Goal: Obtain resource: Obtain resource

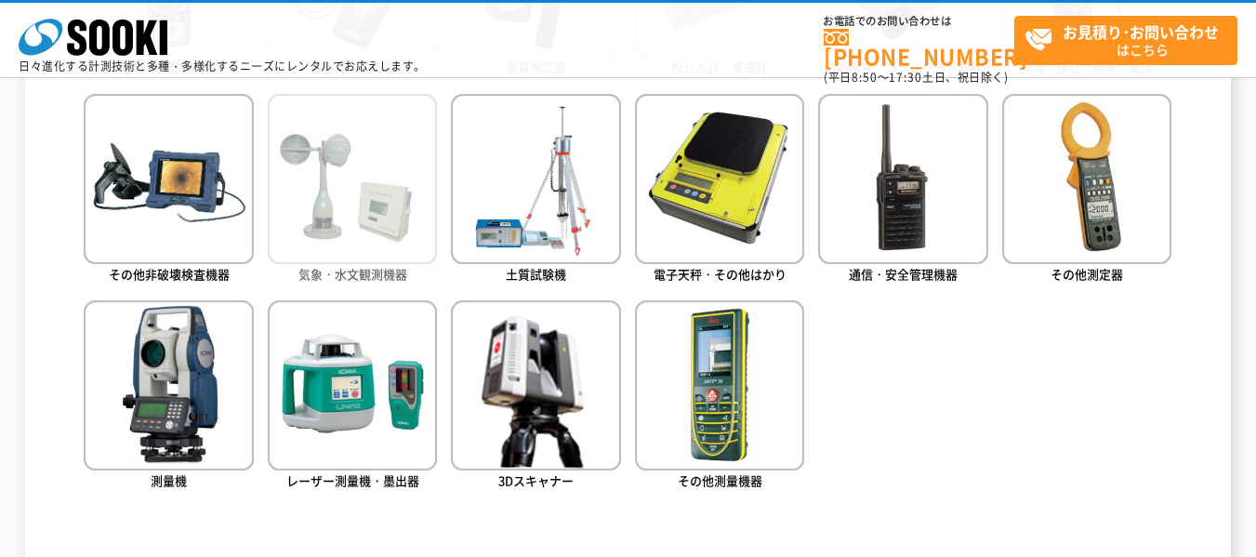
scroll to position [1116, 0]
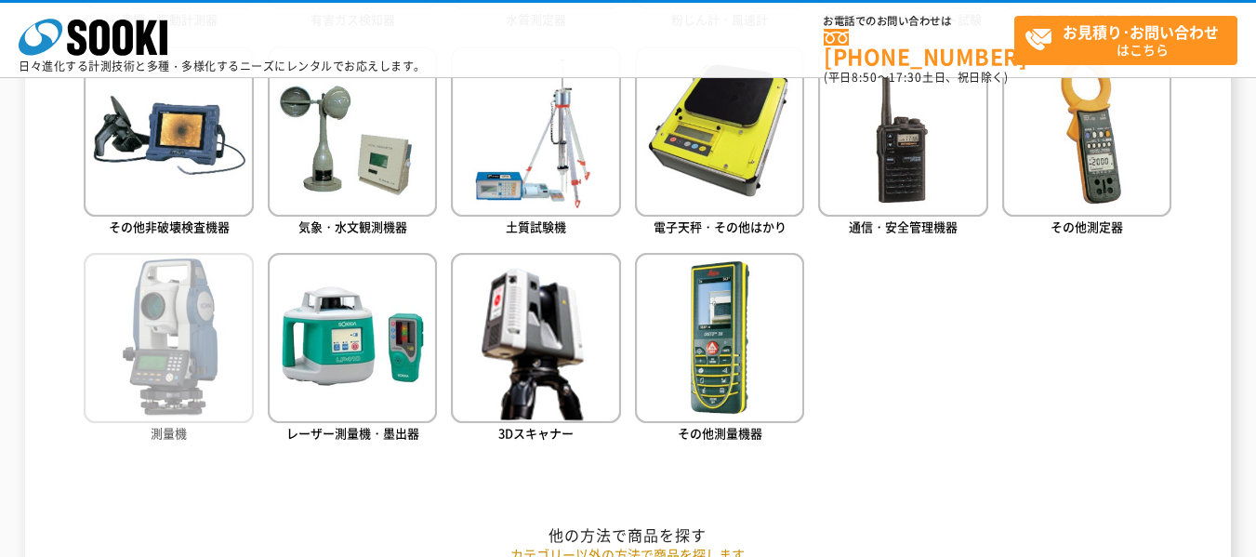
click at [205, 379] on img at bounding box center [168, 337] width 169 height 169
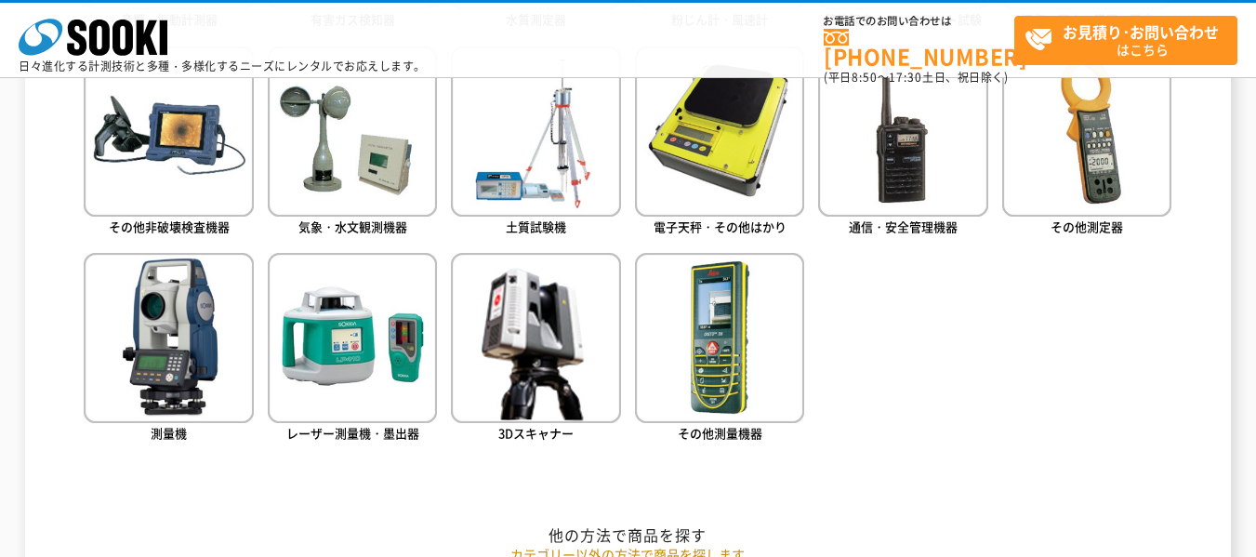
scroll to position [1115, 0]
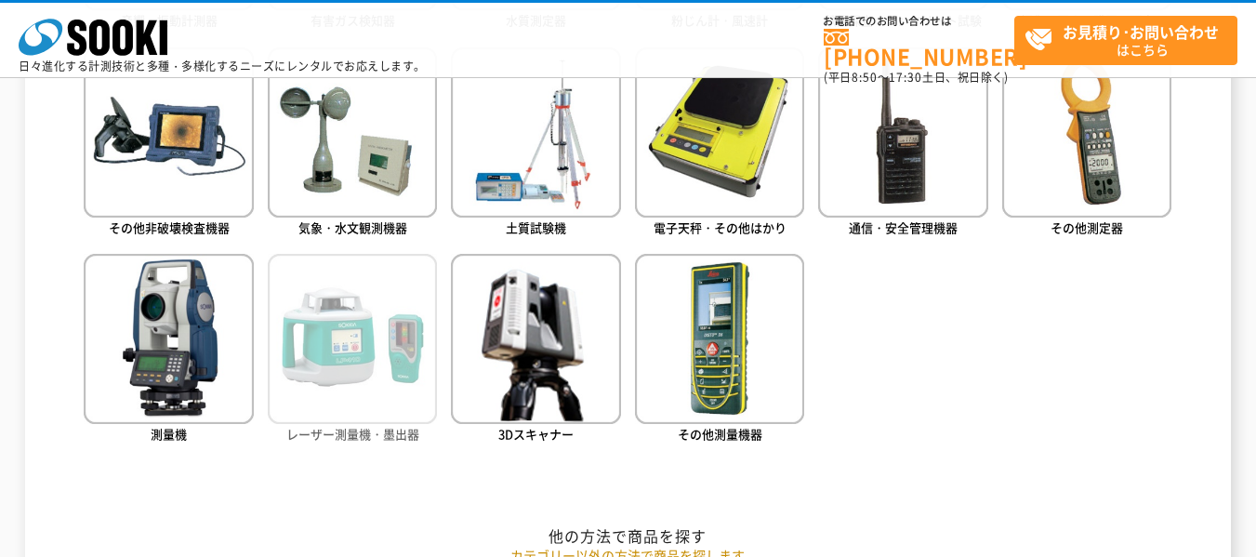
click at [358, 386] on img at bounding box center [352, 338] width 169 height 169
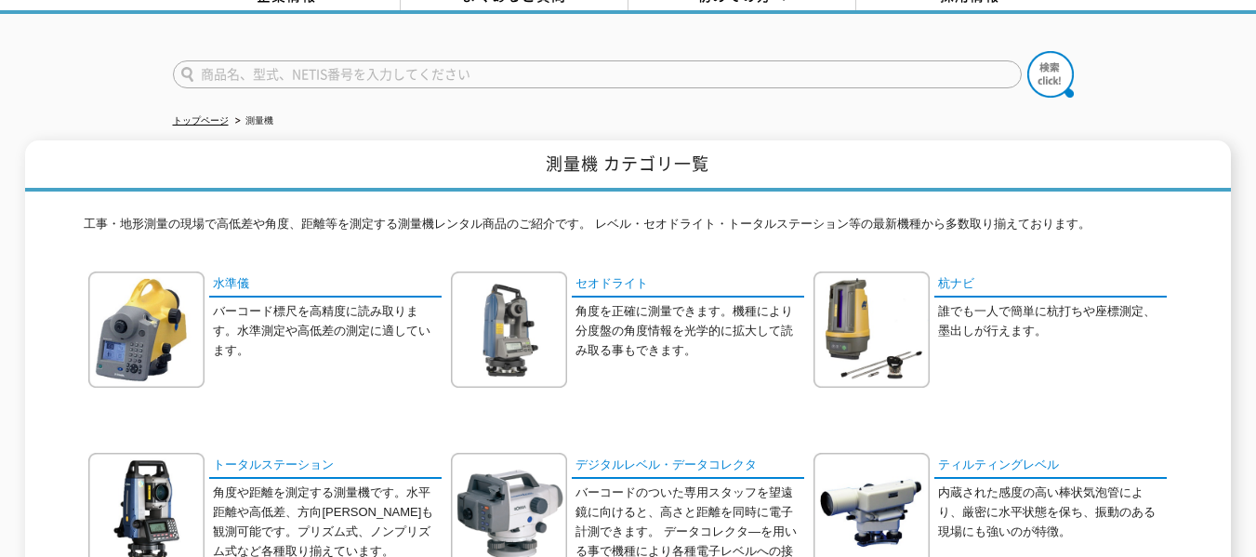
scroll to position [93, 0]
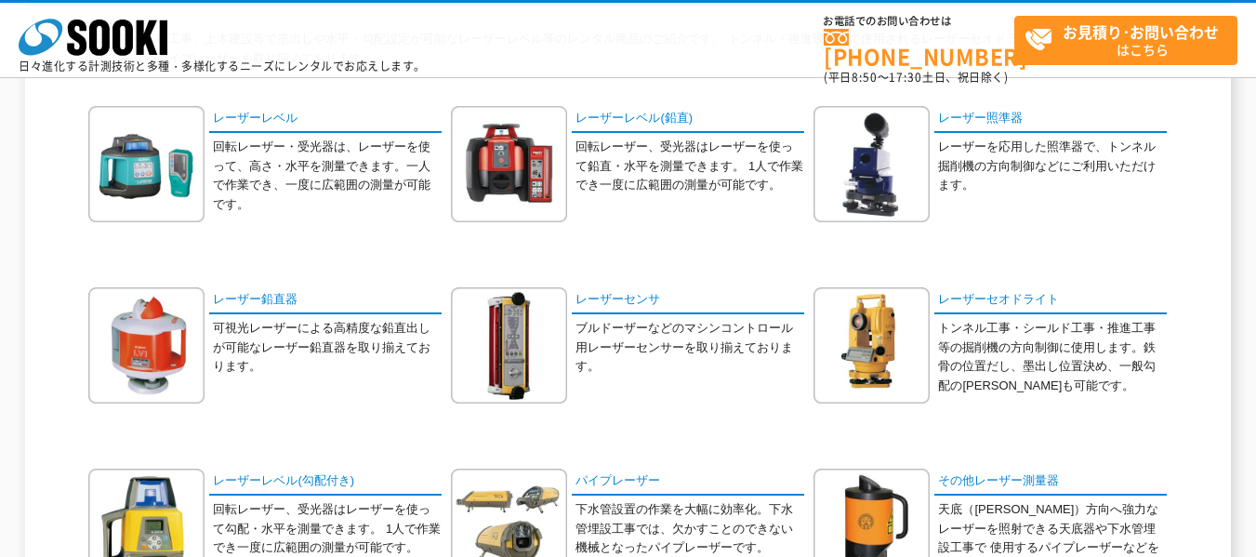
scroll to position [93, 0]
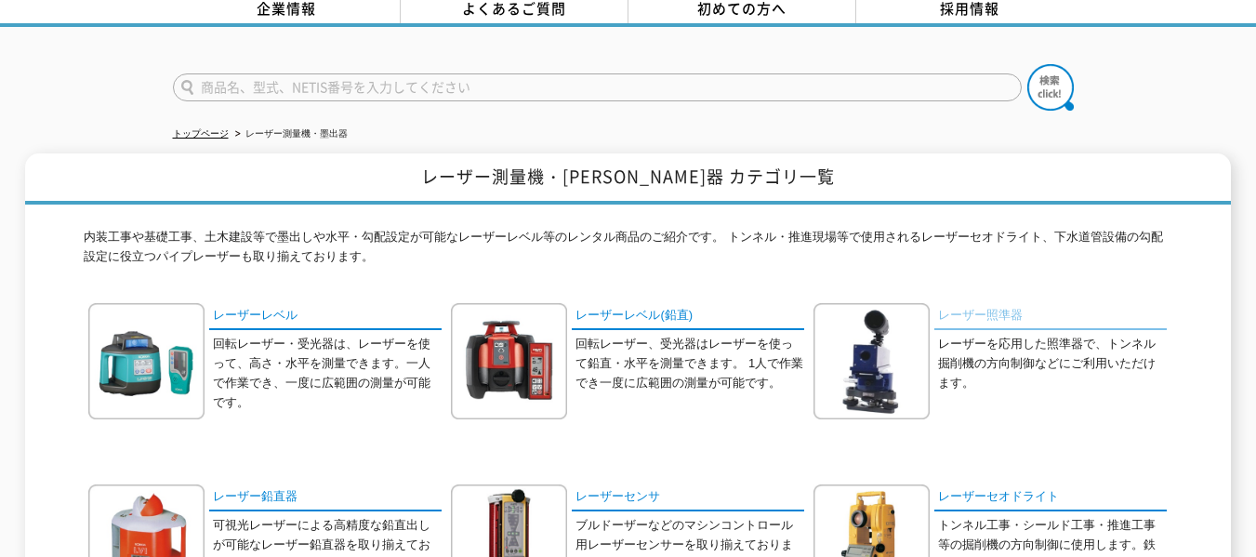
click at [962, 303] on link "レーザー照準器" at bounding box center [1050, 316] width 232 height 27
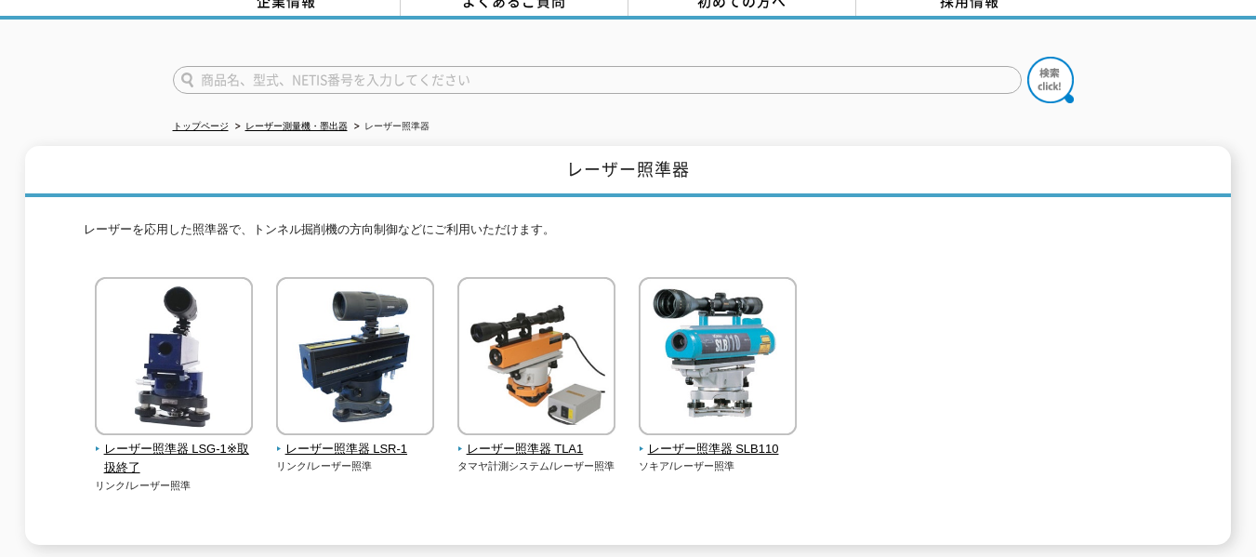
scroll to position [279, 0]
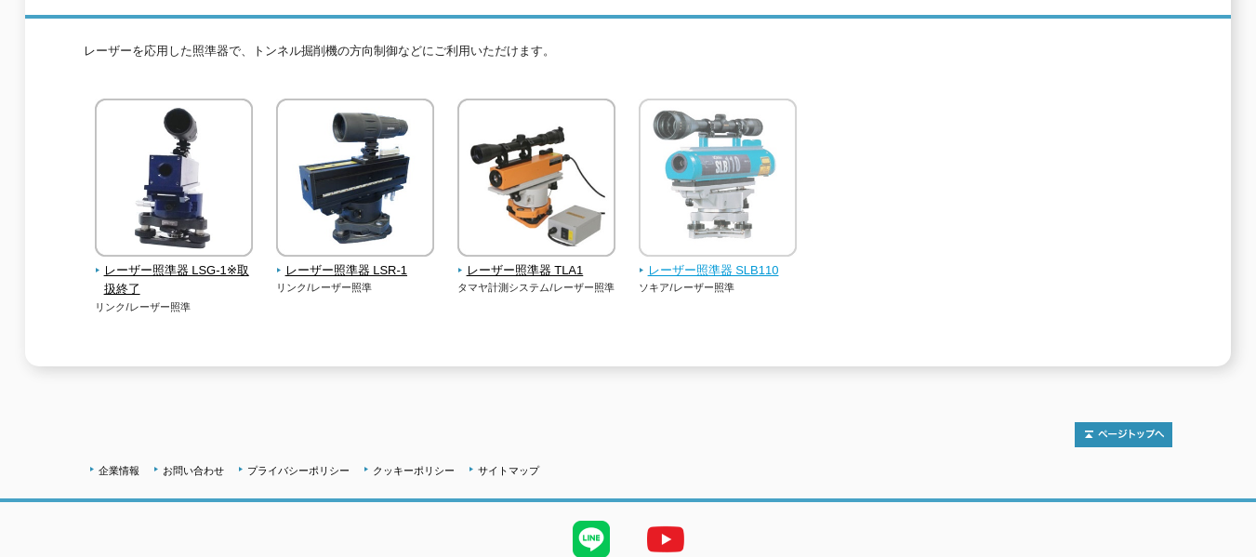
click at [689, 263] on span "レーザー照準器 SLB110" at bounding box center [718, 271] width 159 height 20
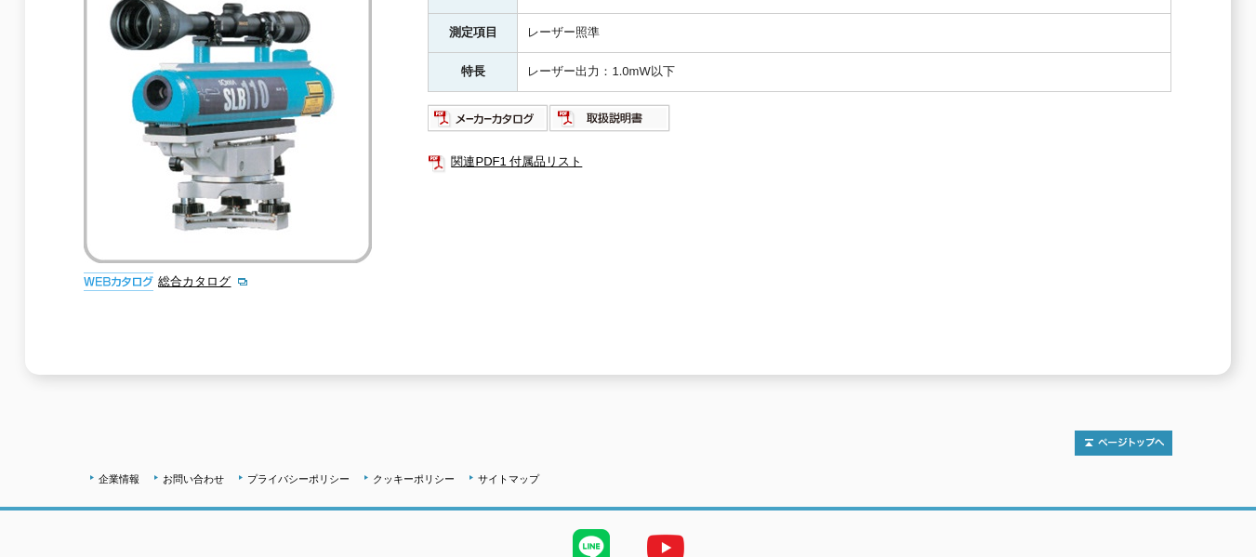
scroll to position [372, 0]
click at [516, 149] on link "関連PDF1 付属品リスト" at bounding box center [800, 161] width 744 height 24
click at [536, 149] on link "関連PDF1 付属品リスト" at bounding box center [800, 161] width 744 height 24
click at [488, 102] on img at bounding box center [489, 117] width 122 height 30
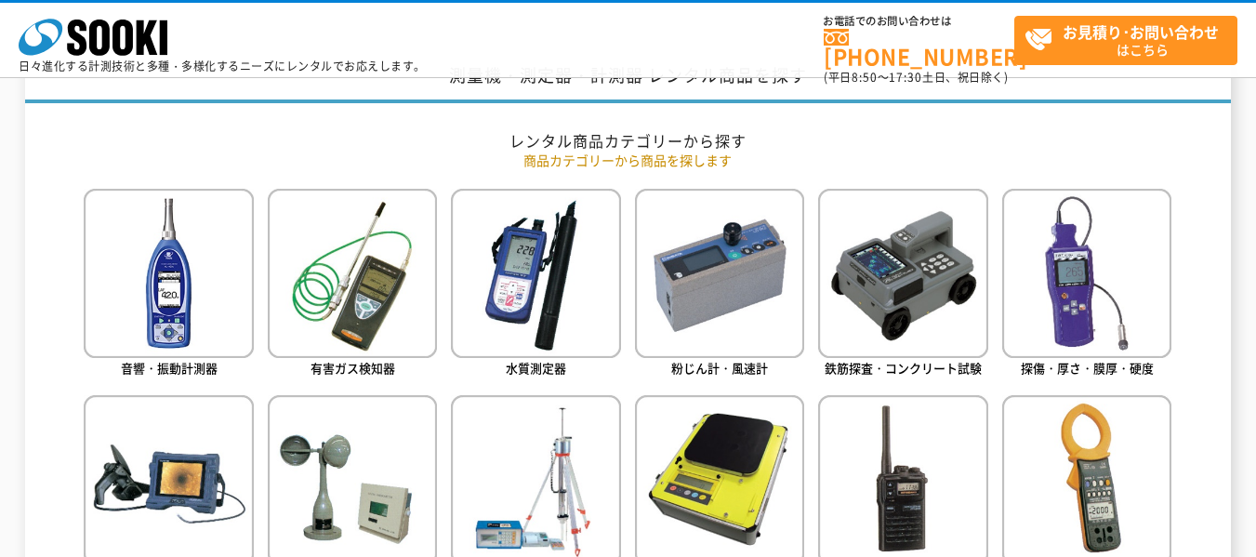
scroll to position [1023, 0]
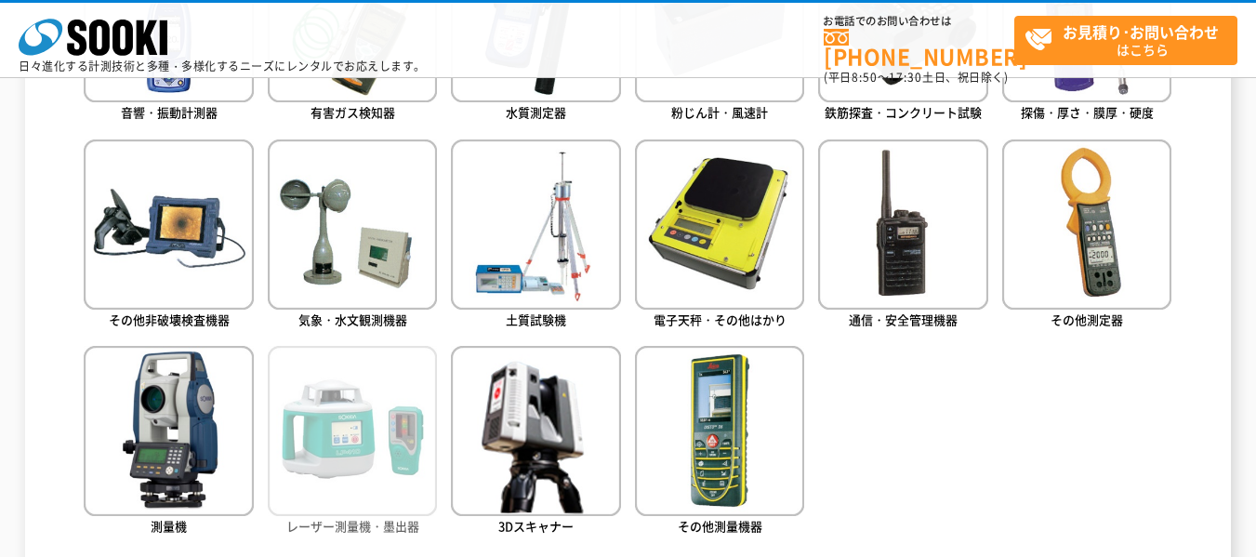
click at [357, 481] on img at bounding box center [352, 430] width 169 height 169
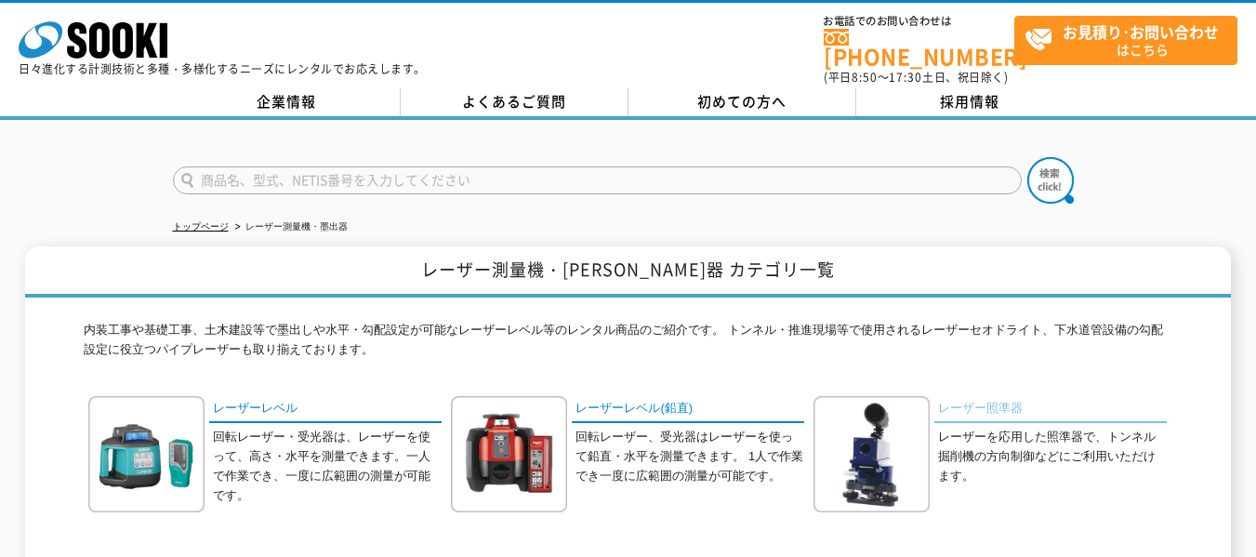
click at [970, 397] on link "レーザー照準器" at bounding box center [1050, 409] width 232 height 27
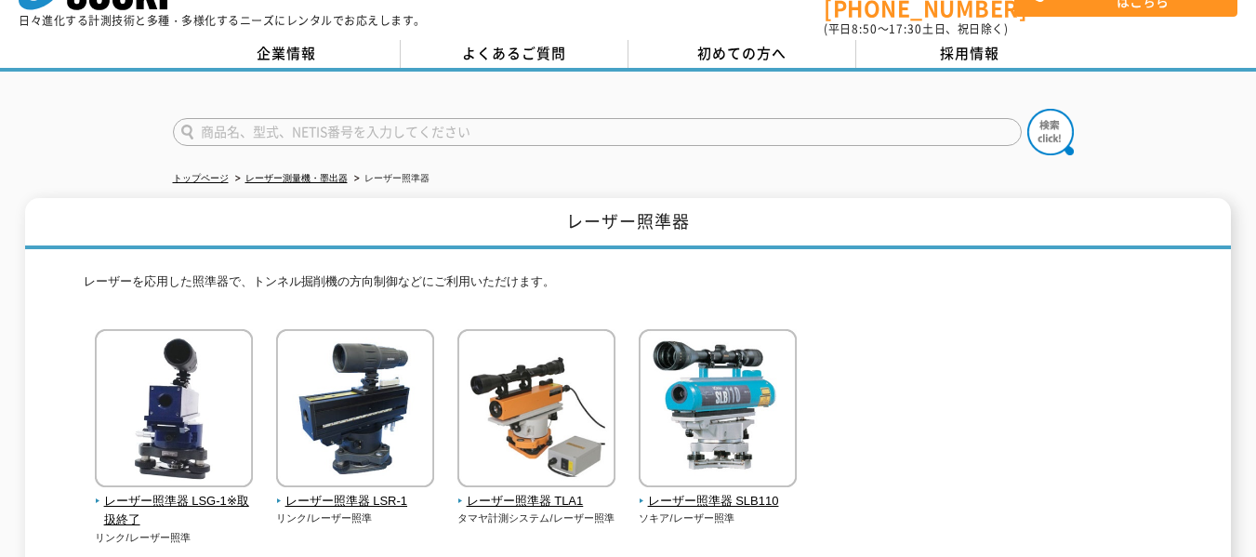
scroll to position [93, 0]
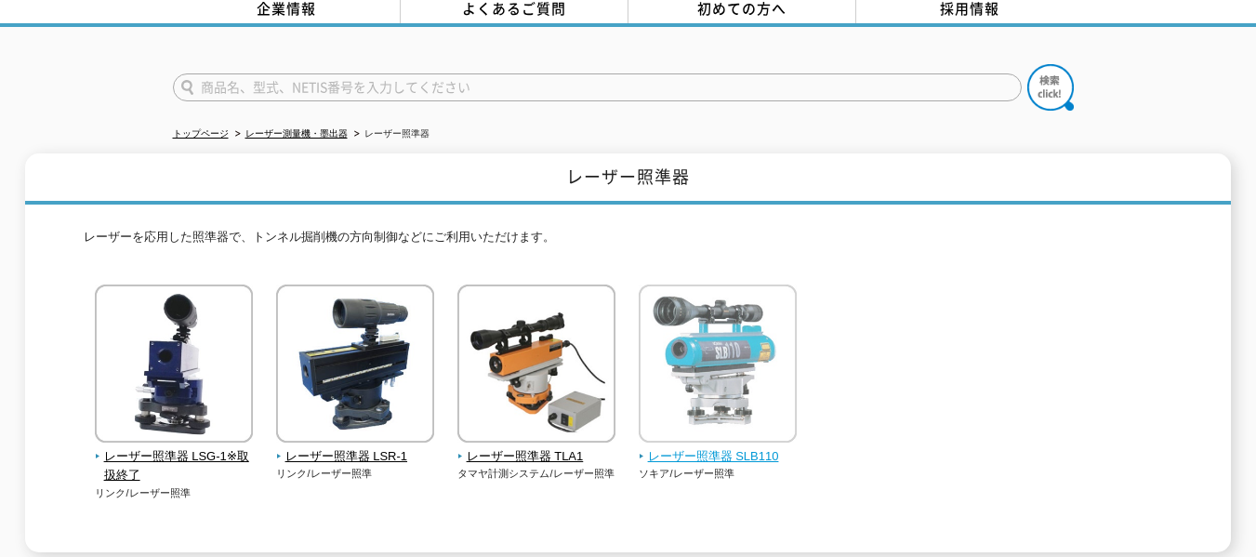
click at [690, 350] on img at bounding box center [718, 365] width 158 height 163
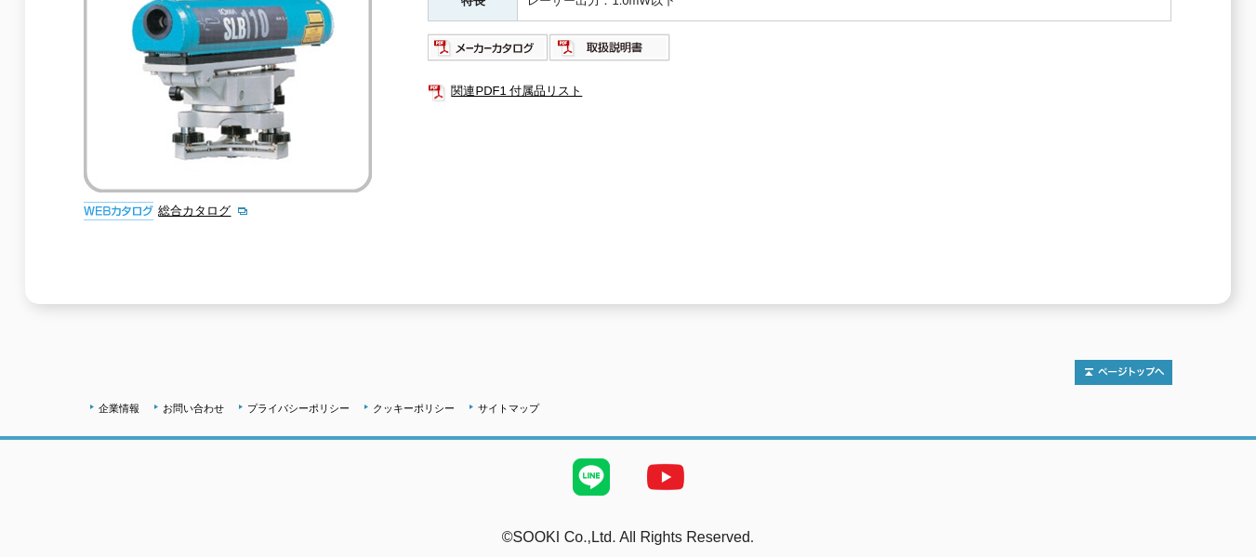
scroll to position [163, 0]
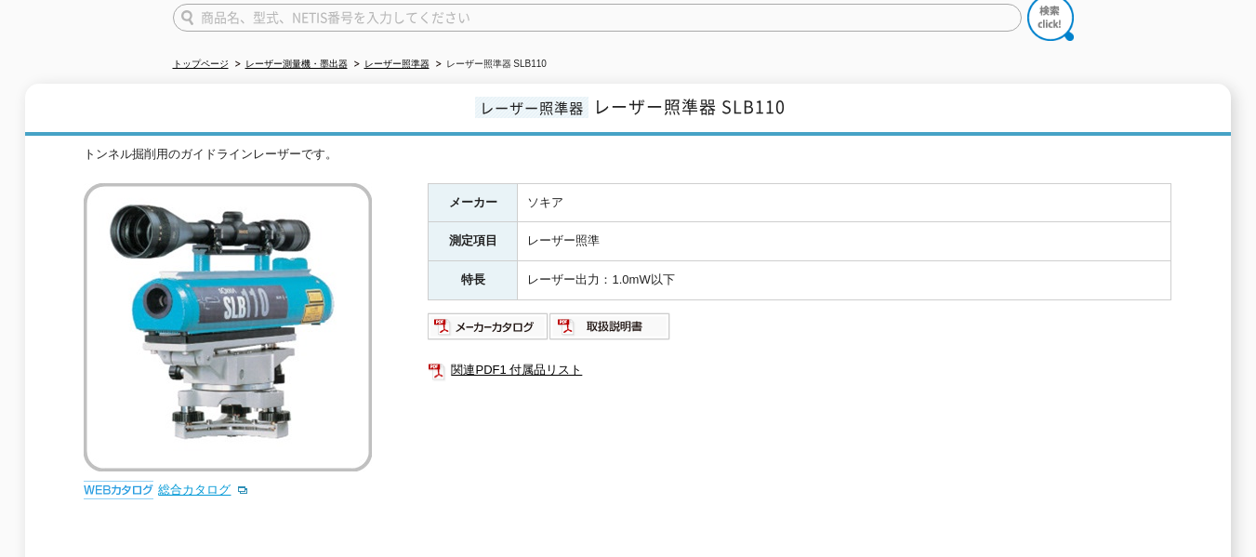
click at [202, 483] on link "総合カタログ" at bounding box center [203, 490] width 91 height 14
